Goal: Information Seeking & Learning: Learn about a topic

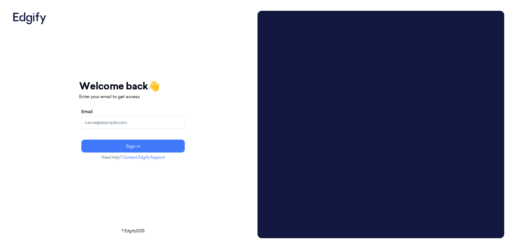
click at [119, 126] on input "Email" at bounding box center [132, 122] width 103 height 13
type input "povilas.kepalavicius@strongpoint.com"
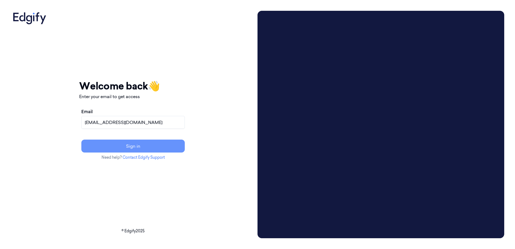
click at [133, 148] on button "Sign in" at bounding box center [132, 146] width 103 height 13
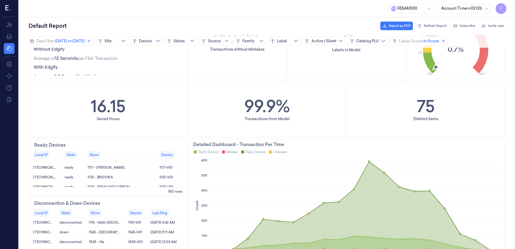
scroll to position [75, 0]
click at [403, 26] on span "Export as PDF" at bounding box center [400, 25] width 22 height 5
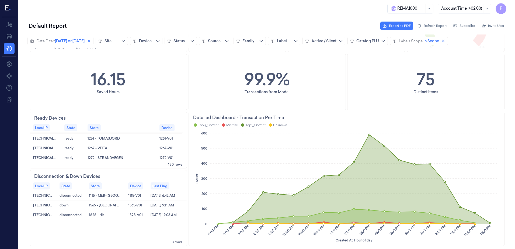
scroll to position [0, 15]
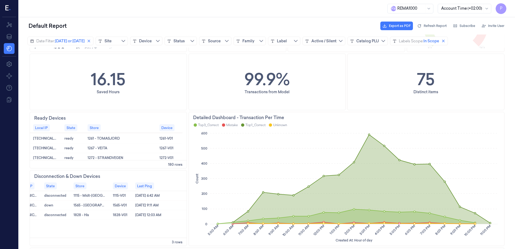
click at [177, 244] on span "3 rows" at bounding box center [178, 242] width 13 height 5
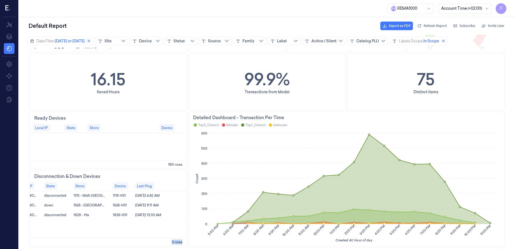
scroll to position [1719, 0]
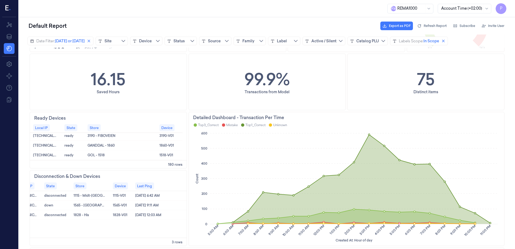
click at [135, 165] on div "180 rows" at bounding box center [108, 164] width 157 height 8
click at [150, 43] on div "Device" at bounding box center [145, 40] width 13 height 5
click at [117, 51] on div "Without Edgify Average of 12 Seconds per F&V Transaction With Edgify Average of…" at bounding box center [108, 33] width 157 height 37
